Goal: Task Accomplishment & Management: Use online tool/utility

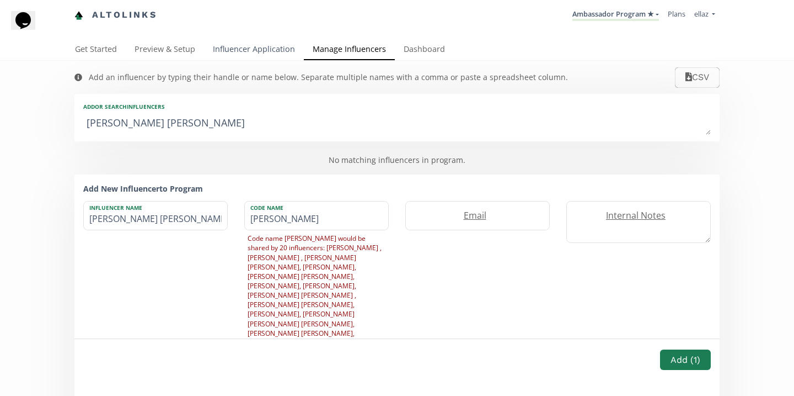
click at [263, 56] on link "Influencer Application" at bounding box center [254, 50] width 100 height 22
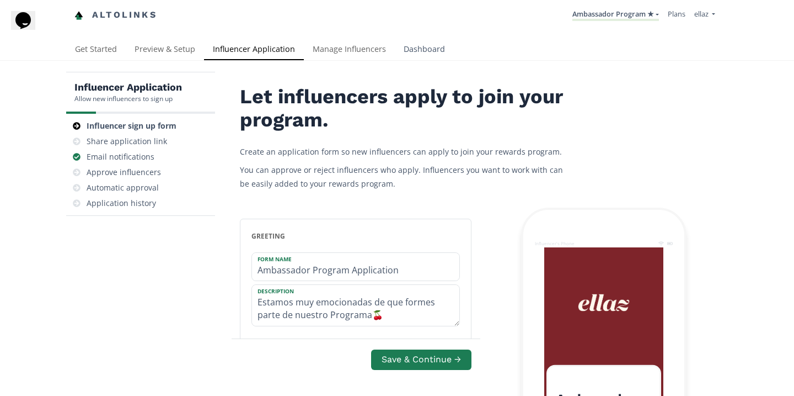
click at [398, 49] on link "Dashboard" at bounding box center [424, 50] width 59 height 22
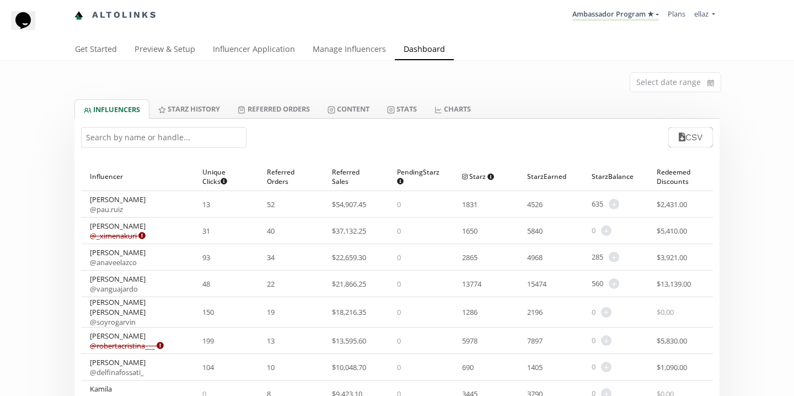
click at [150, 142] on input "text" at bounding box center [164, 137] width 166 height 21
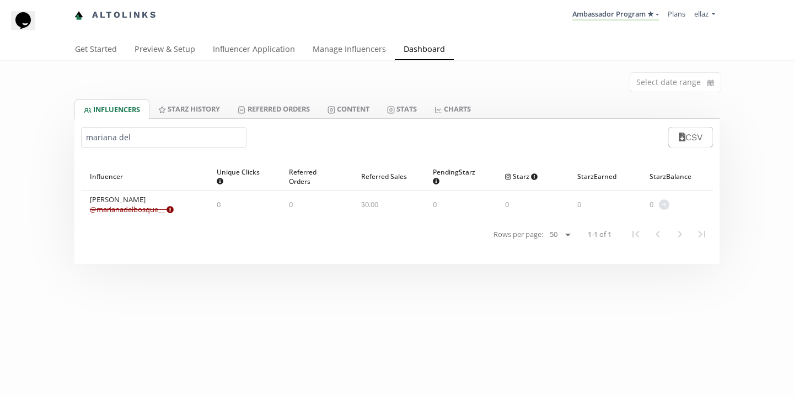
type input "mariana del"
click at [331, 107] on link "Content" at bounding box center [349, 108] width 60 height 19
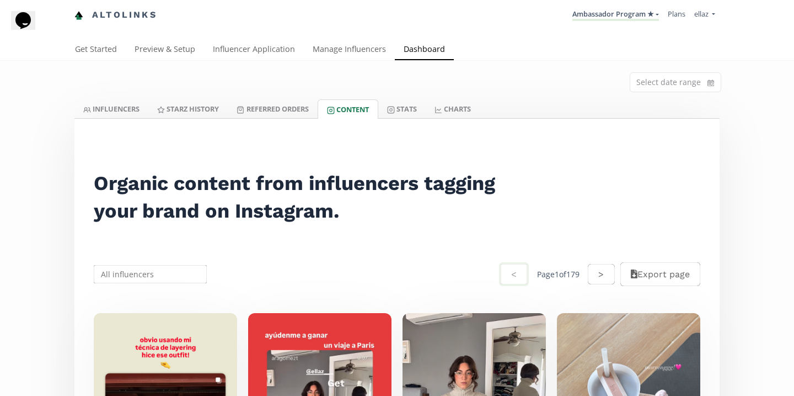
click at [154, 159] on div "Organic content from influencers tagging your brand on Instagram." at bounding box center [301, 197] width 441 height 102
click at [154, 154] on div "Organic content from influencers tagging your brand on Instagram." at bounding box center [301, 197] width 441 height 102
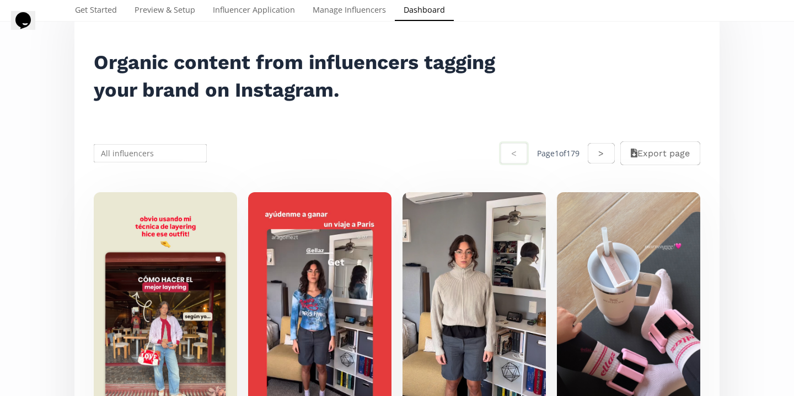
click at [153, 153] on input "text" at bounding box center [150, 153] width 116 height 22
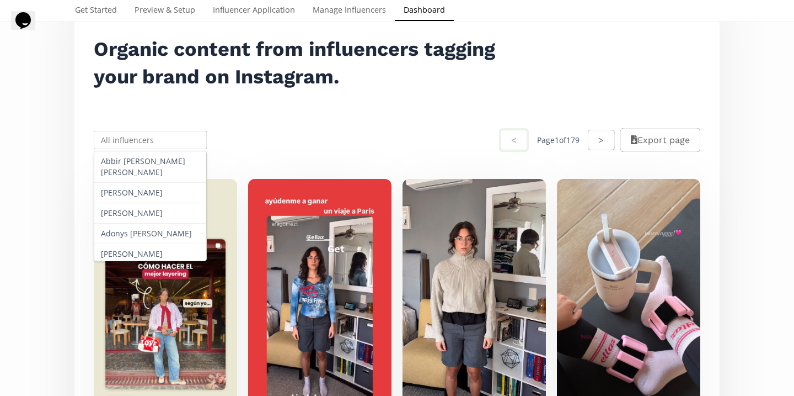
scroll to position [137, 0]
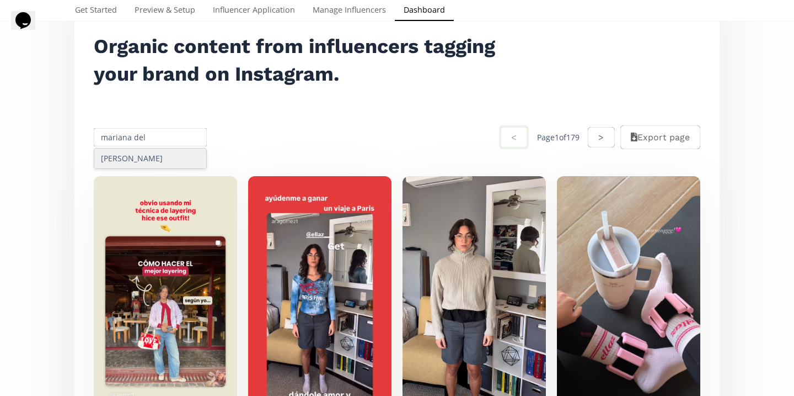
click at [152, 167] on div "[PERSON_NAME]" at bounding box center [150, 158] width 112 height 20
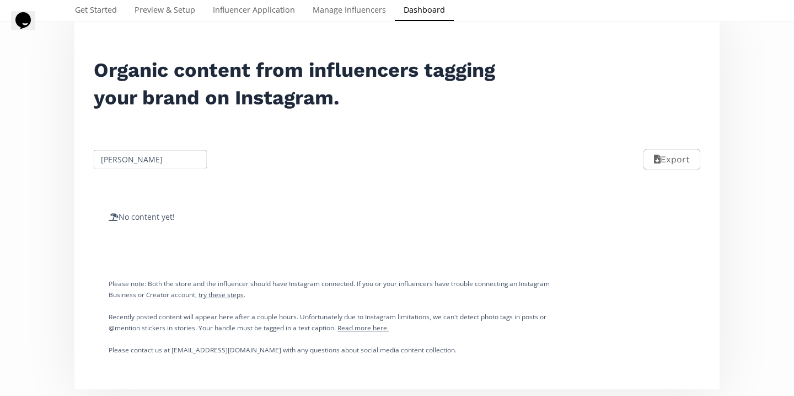
scroll to position [0, 0]
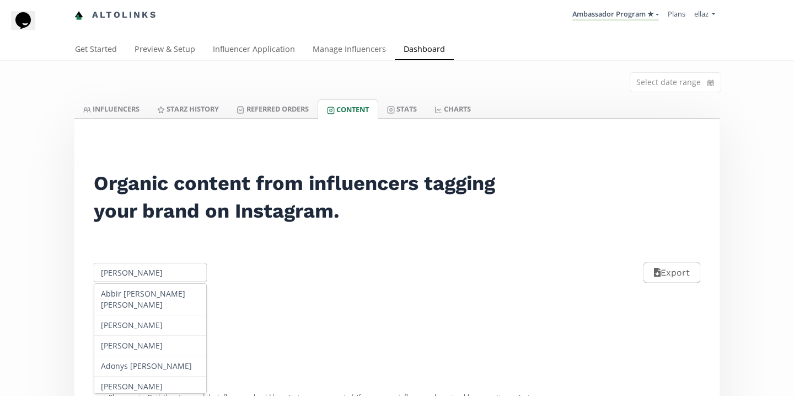
click at [142, 266] on input "[PERSON_NAME]" at bounding box center [150, 273] width 116 height 22
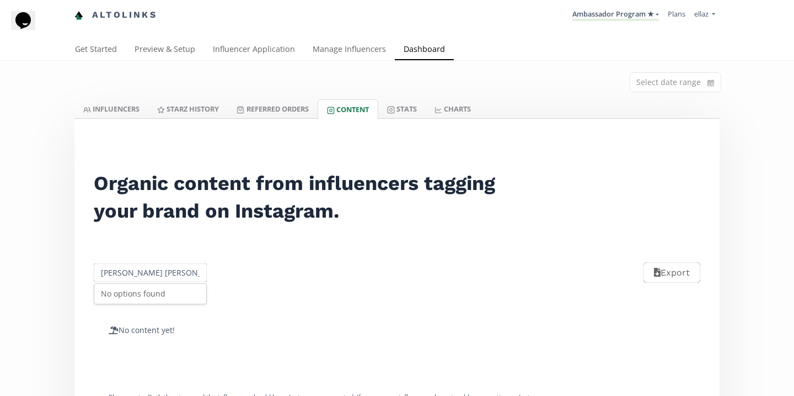
click at [132, 275] on input "[PERSON_NAME] [PERSON_NAME]" at bounding box center [150, 273] width 116 height 22
click at [114, 274] on input "syl" at bounding box center [150, 273] width 116 height 22
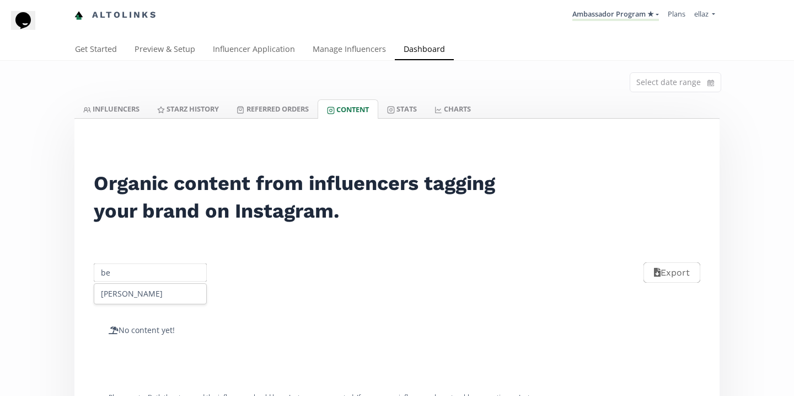
type input "b"
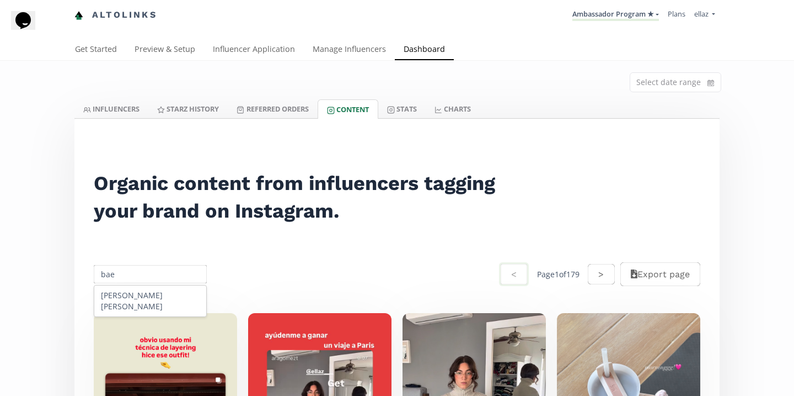
click at [141, 266] on input "bae" at bounding box center [150, 274] width 116 height 22
click at [152, 295] on div "[PERSON_NAME]" at bounding box center [150, 295] width 112 height 20
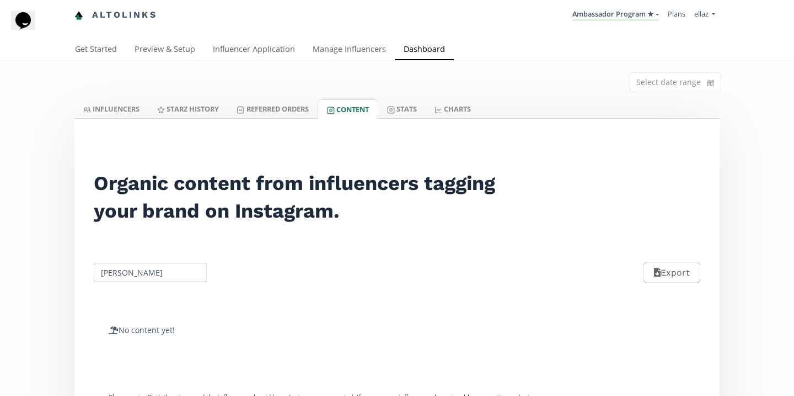
click at [140, 277] on input "[PERSON_NAME]" at bounding box center [150, 273] width 116 height 22
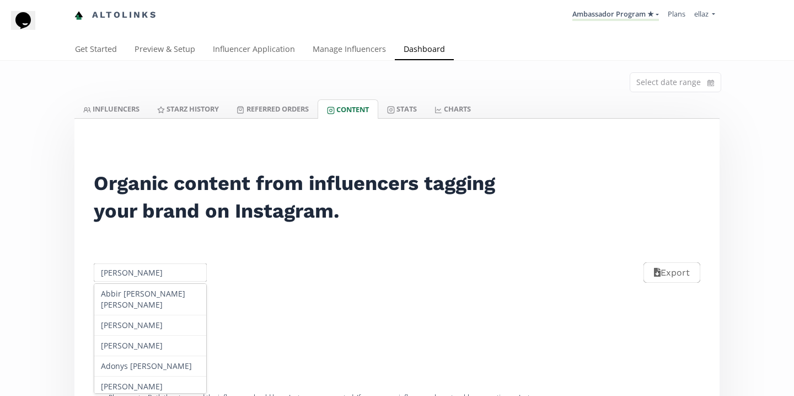
click at [140, 277] on input "[PERSON_NAME]" at bounding box center [150, 273] width 116 height 22
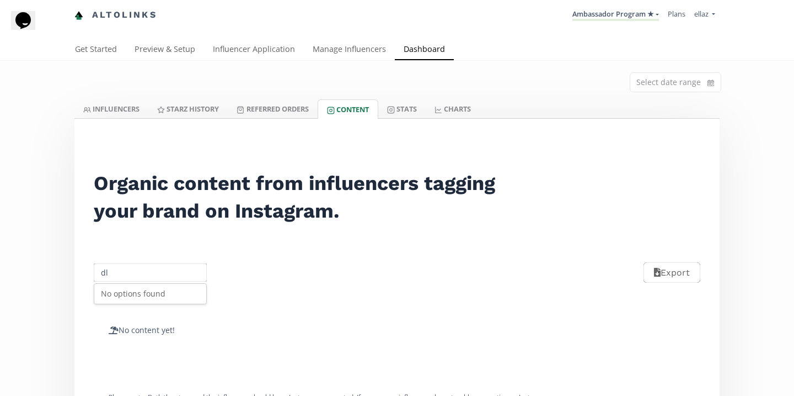
type input "d"
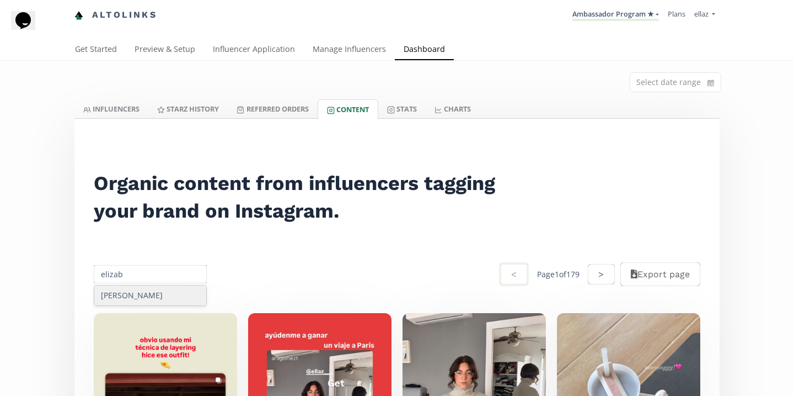
click at [130, 294] on div "[PERSON_NAME]" at bounding box center [150, 295] width 112 height 20
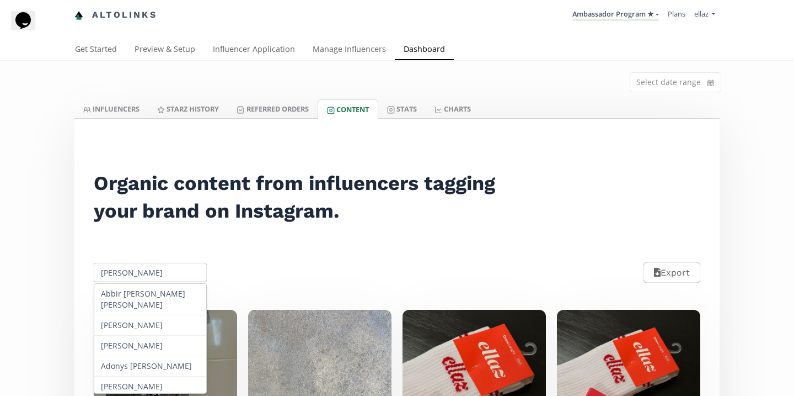
click at [164, 269] on input "[PERSON_NAME]" at bounding box center [150, 273] width 116 height 22
paste input "ximenadrte"
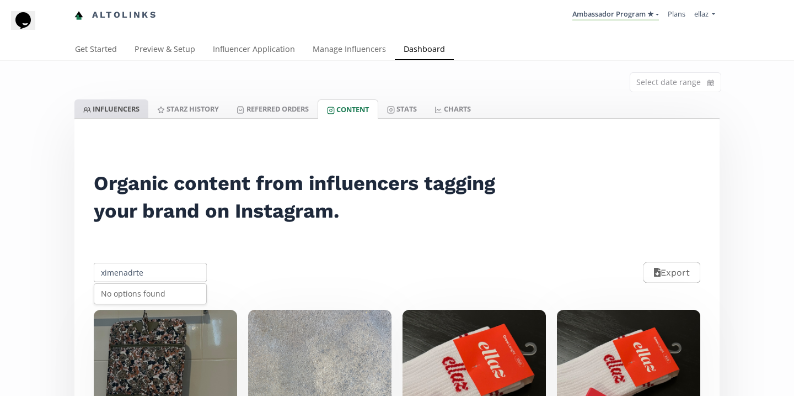
type input "ximenadrte"
click at [125, 114] on link "INFLUENCERS" at bounding box center [111, 108] width 74 height 19
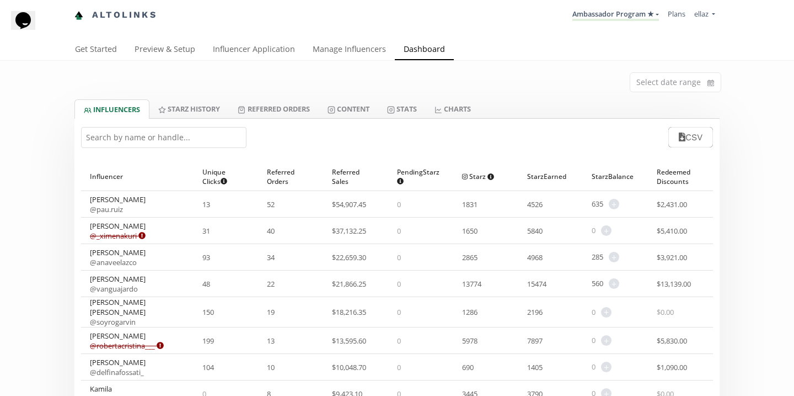
click at [174, 136] on input "text" at bounding box center [164, 137] width 166 height 21
paste input "ximenadrte"
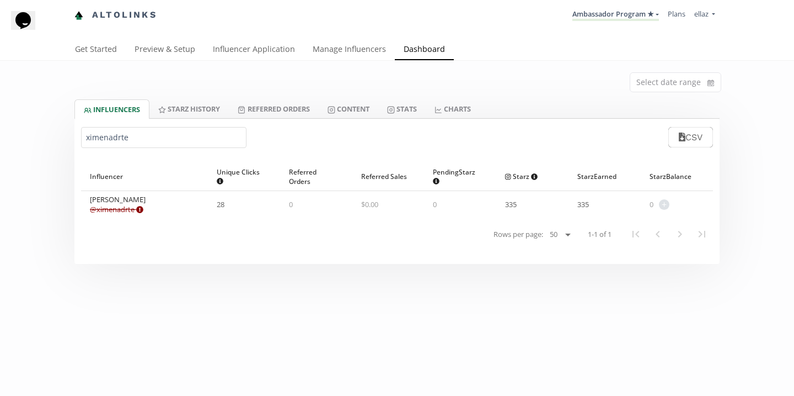
click at [130, 213] on link "@ ximenadrte Expired or disconnected. Please ask influencer to reconnect." at bounding box center [117, 209] width 54 height 10
click at [186, 137] on input "ximenadrte" at bounding box center [164, 137] width 166 height 21
paste input "[PERSON_NAME]"
type input "[PERSON_NAME]"
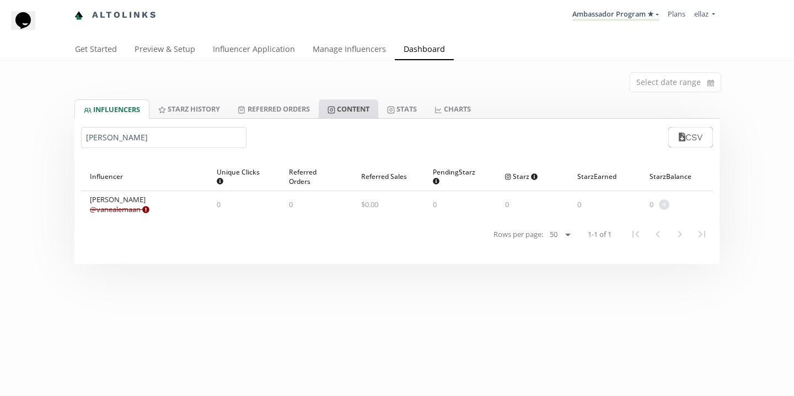
click at [355, 113] on link "Content" at bounding box center [349, 108] width 60 height 19
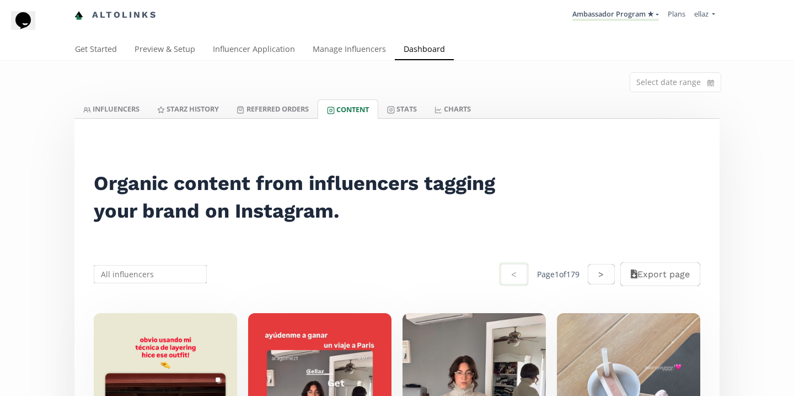
click at [161, 270] on input "text" at bounding box center [150, 274] width 116 height 22
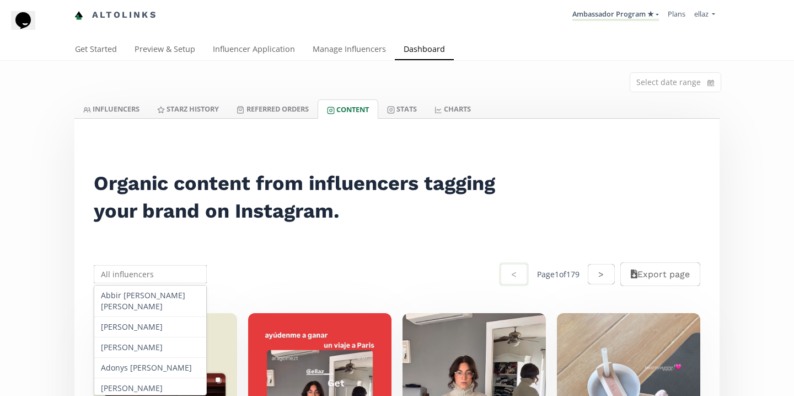
paste input "[PERSON_NAME]"
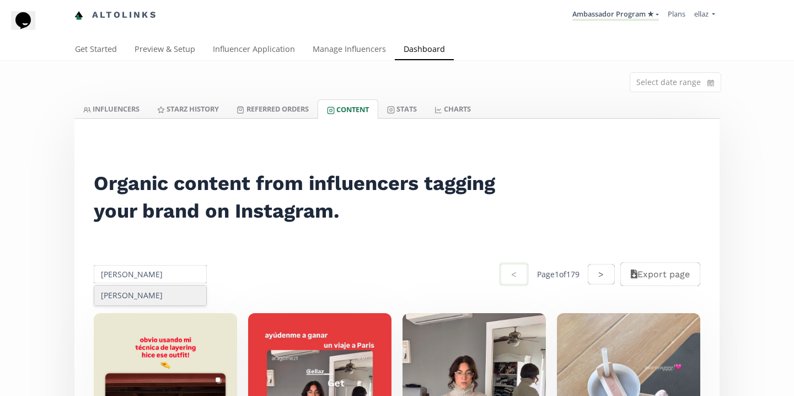
click at [158, 295] on div "[PERSON_NAME]" at bounding box center [150, 295] width 112 height 20
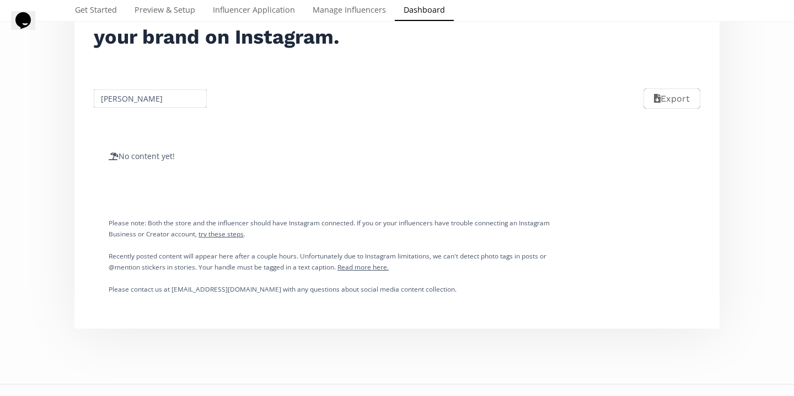
scroll to position [196, 0]
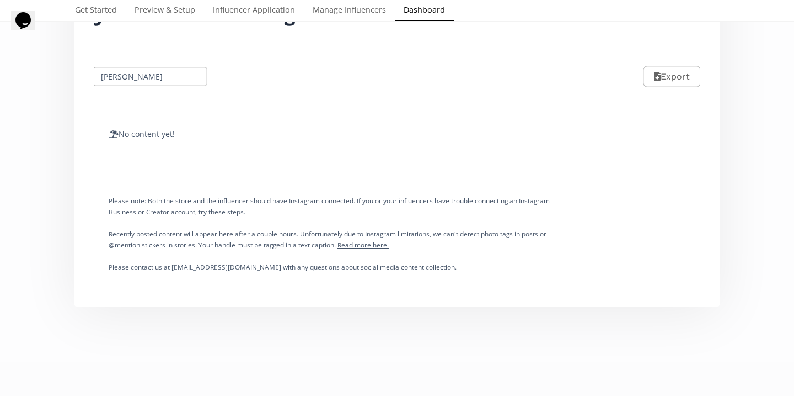
click at [140, 79] on input "[PERSON_NAME]" at bounding box center [150, 77] width 116 height 22
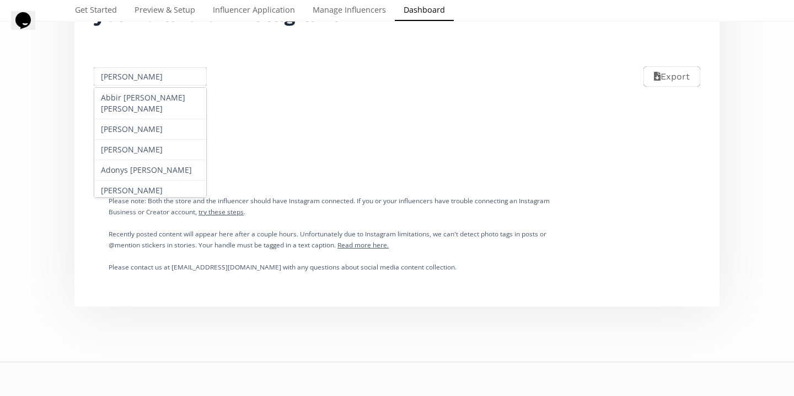
click at [140, 79] on input "[PERSON_NAME]" at bounding box center [150, 77] width 116 height 22
paste input "[PERSON_NAME]"
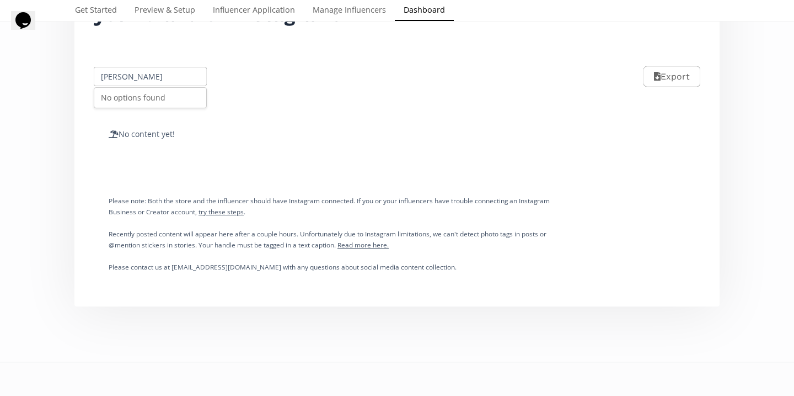
click at [143, 92] on div "No options found" at bounding box center [150, 98] width 112 height 20
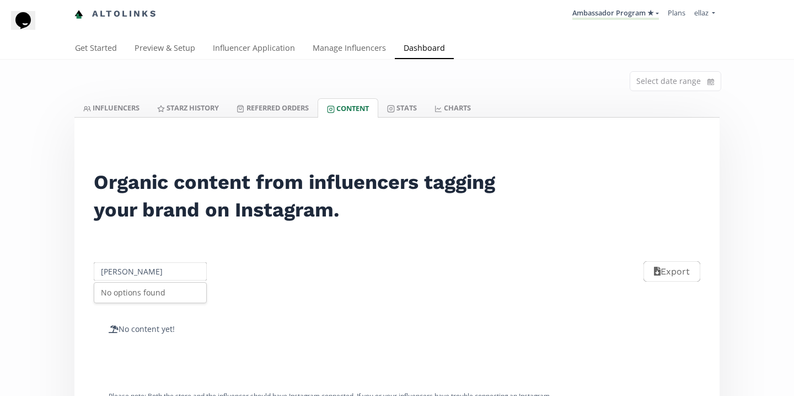
scroll to position [0, 0]
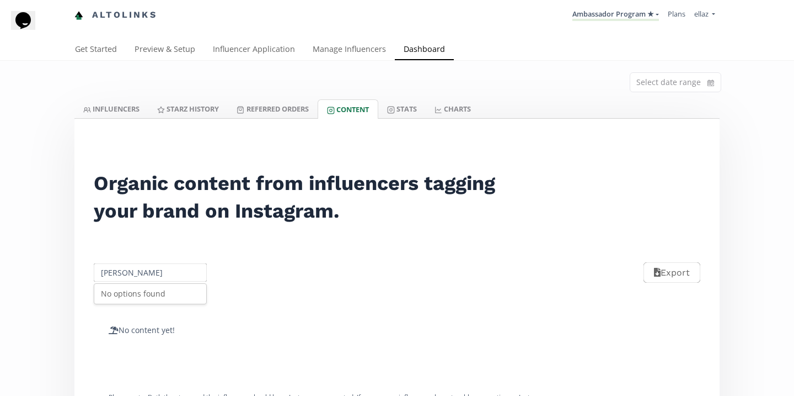
click at [158, 273] on input "[PERSON_NAME]" at bounding box center [150, 273] width 116 height 22
type input "E"
type input "carre"
click at [142, 108] on link "INFLUENCERS" at bounding box center [111, 108] width 74 height 19
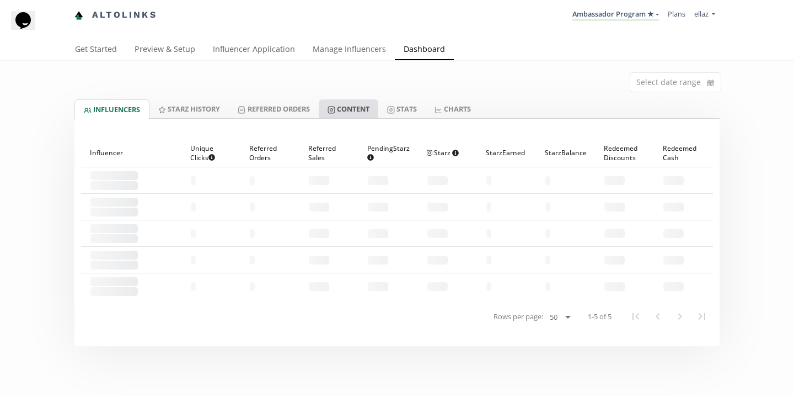
click at [339, 116] on link "Content" at bounding box center [349, 108] width 60 height 19
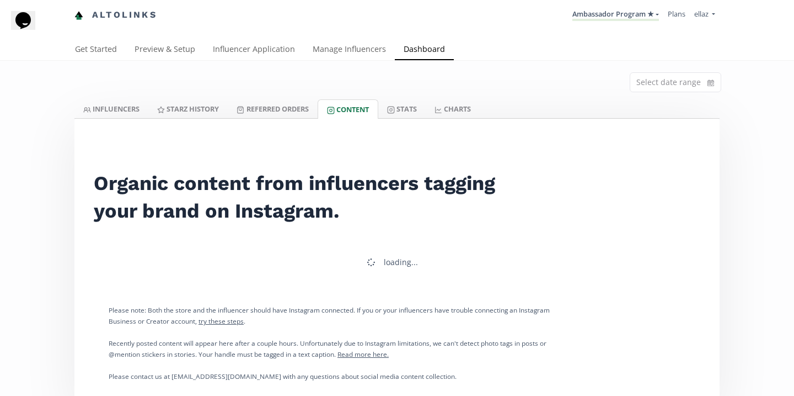
click at [345, 106] on link "Content" at bounding box center [348, 108] width 61 height 19
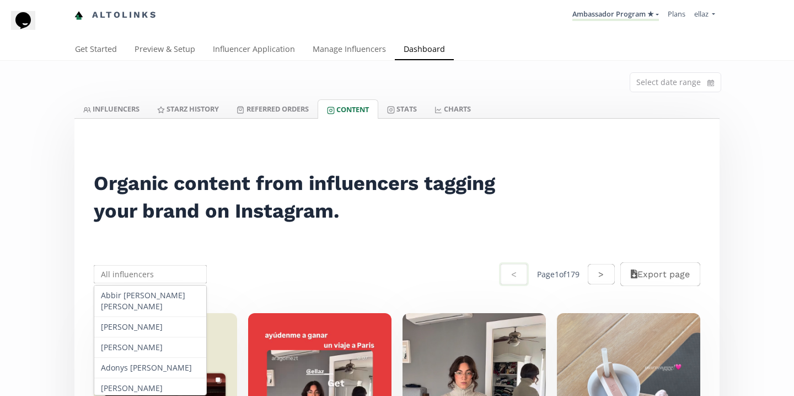
click at [129, 278] on input "text" at bounding box center [150, 274] width 116 height 22
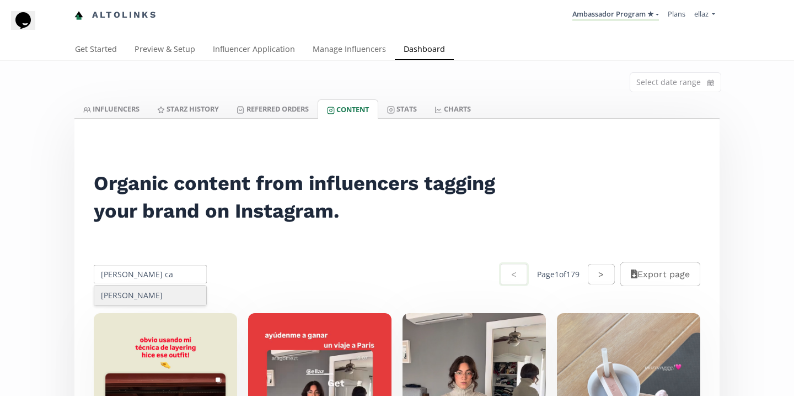
click at [138, 291] on div "[PERSON_NAME]" at bounding box center [150, 295] width 112 height 20
type input "[PERSON_NAME]"
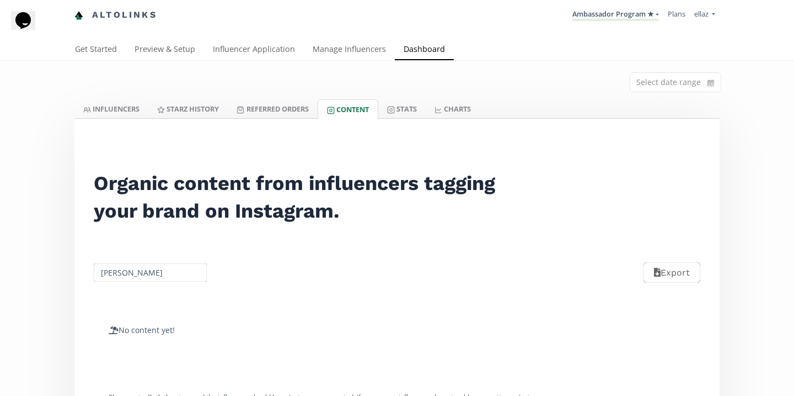
scroll to position [82, 0]
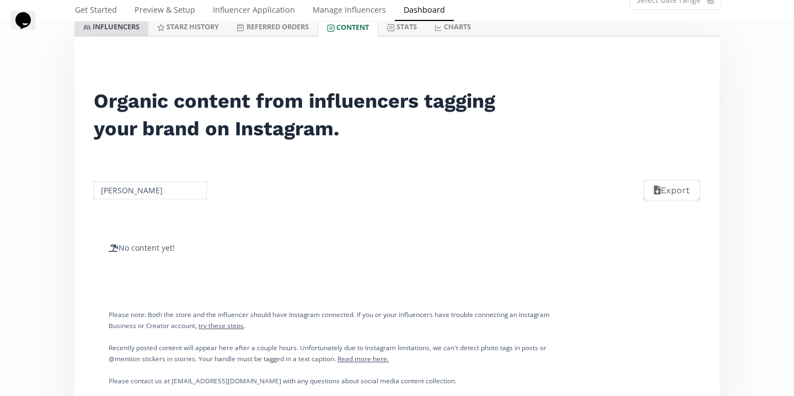
click at [125, 34] on link "INFLUENCERS" at bounding box center [111, 26] width 74 height 19
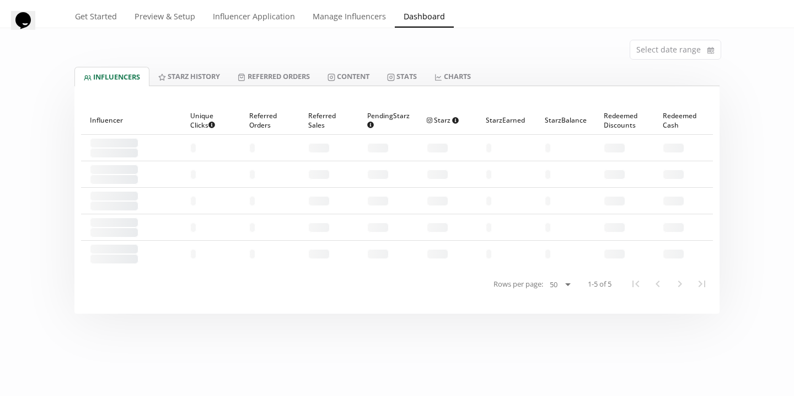
scroll to position [22, 0]
